Goal: Transaction & Acquisition: Purchase product/service

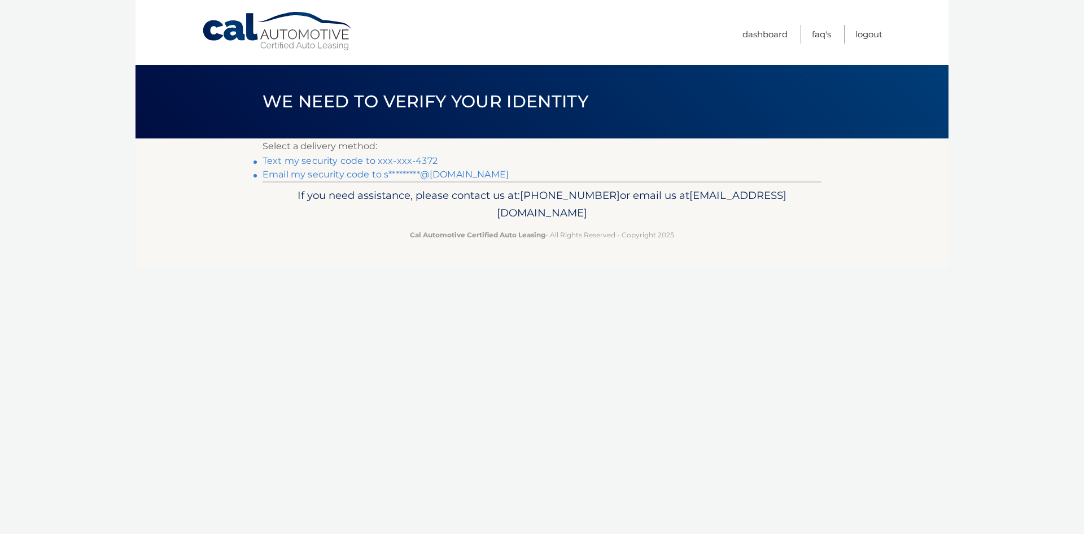
click at [408, 158] on link "Text my security code to xxx-xxx-4372" at bounding box center [350, 160] width 175 height 11
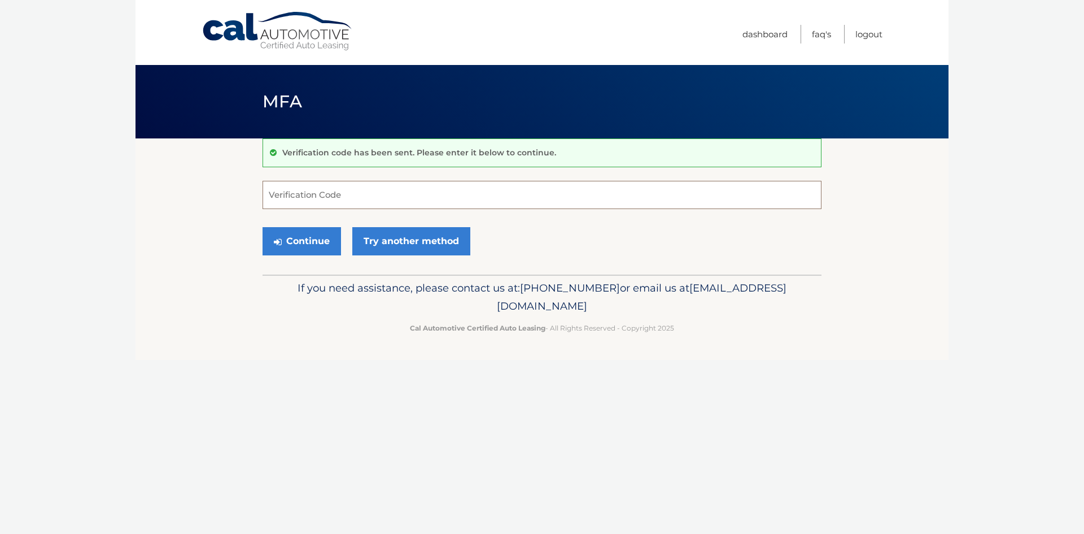
click at [319, 189] on input "Verification Code" at bounding box center [542, 195] width 559 height 28
type input "340140"
click at [303, 249] on button "Continue" at bounding box center [302, 241] width 78 height 28
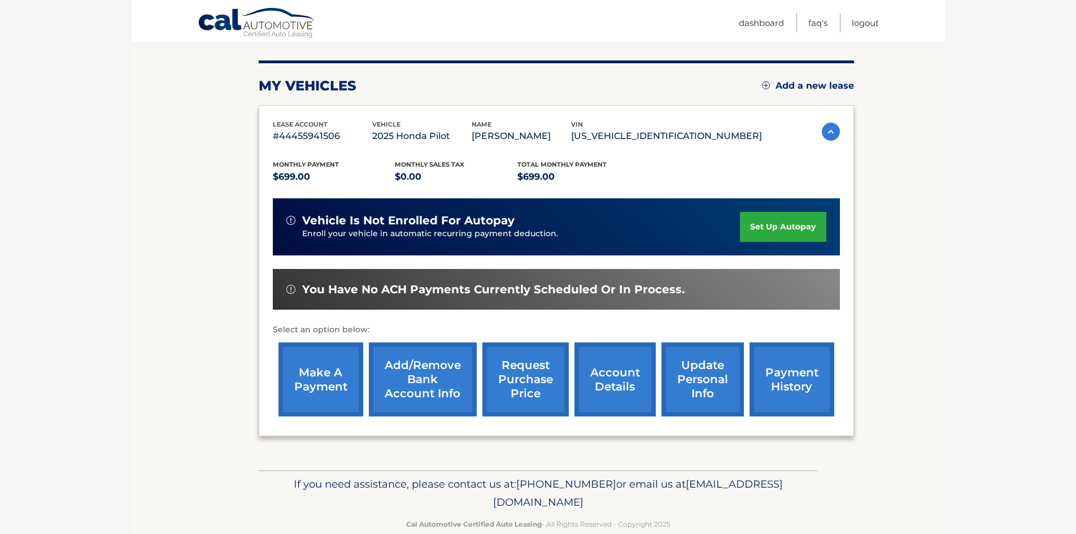
scroll to position [151, 0]
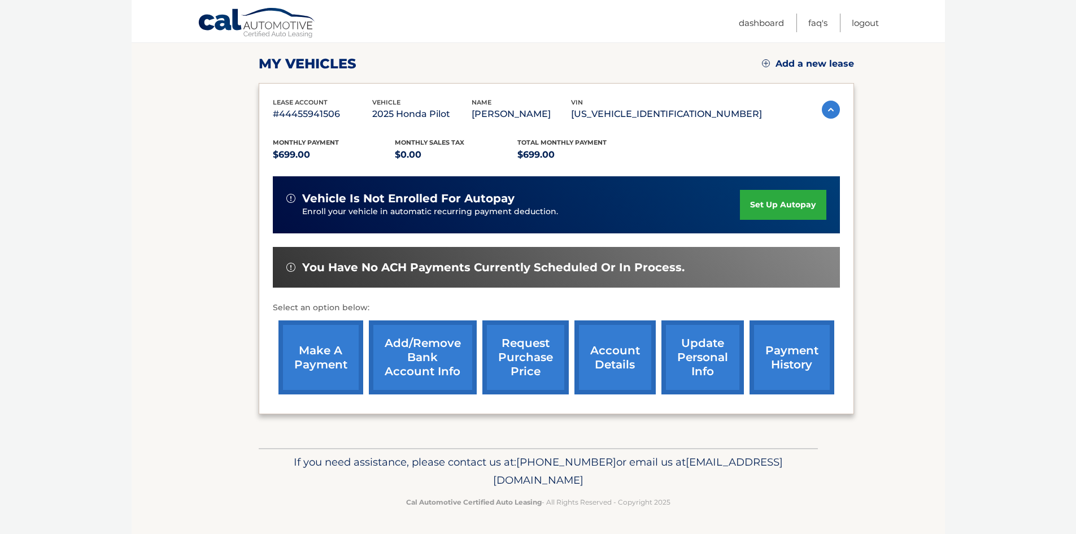
click at [327, 355] on link "make a payment" at bounding box center [320, 357] width 85 height 74
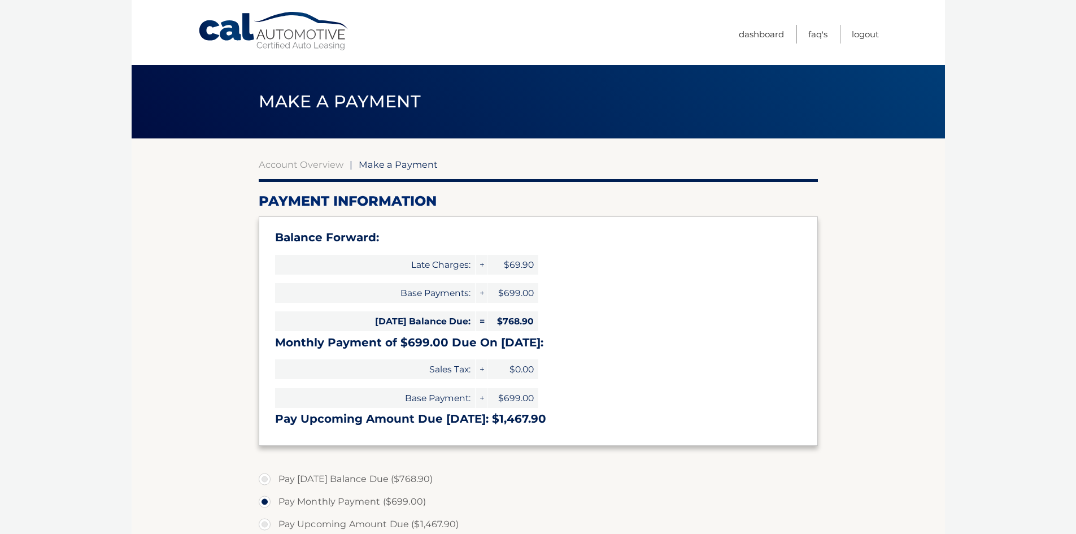
select select "M2U0ZDA0OTktNjdiMS00NGM2LWI1MmItYzMxMjc0N2Y4NmFk"
drag, startPoint x: 498, startPoint y: 321, endPoint x: 536, endPoint y: 322, distance: 37.8
click at [536, 322] on span "$768.90" at bounding box center [512, 321] width 51 height 20
click at [613, 348] on h3 "Monthly Payment of $699.00 Due On Oct 14:" at bounding box center [538, 342] width 526 height 14
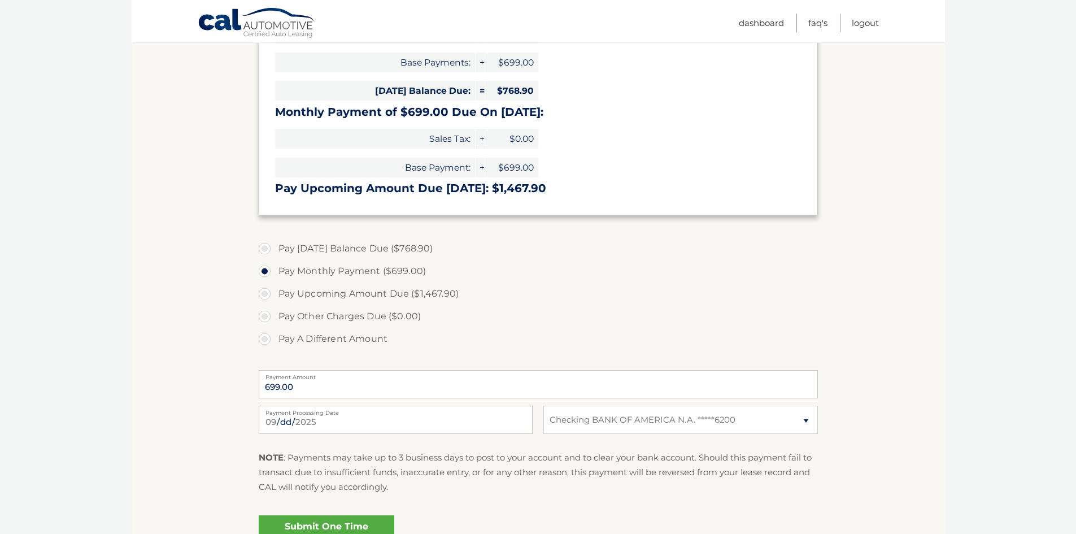
scroll to position [226, 0]
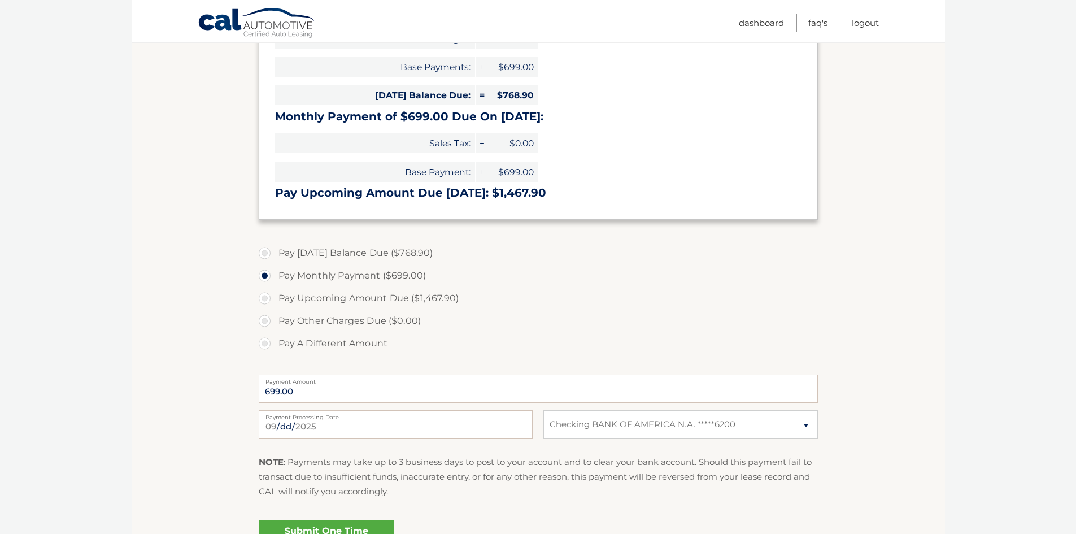
click at [267, 280] on label "Pay Monthly Payment ($699.00)" at bounding box center [538, 275] width 559 height 23
click at [267, 280] on input "Pay Monthly Payment ($699.00)" at bounding box center [268, 273] width 11 height 18
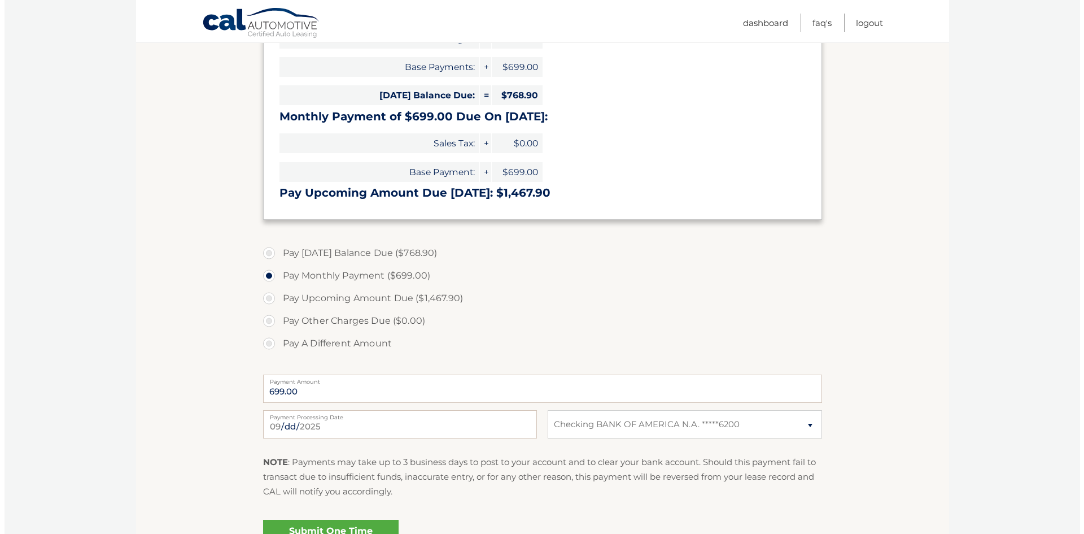
scroll to position [282, 0]
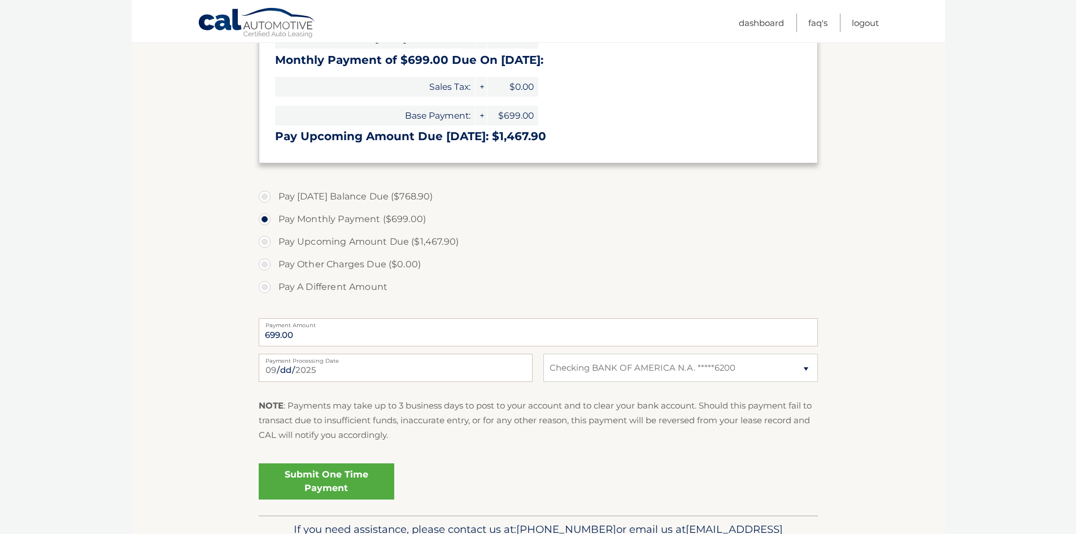
click at [326, 486] on link "Submit One Time Payment" at bounding box center [327, 481] width 136 height 36
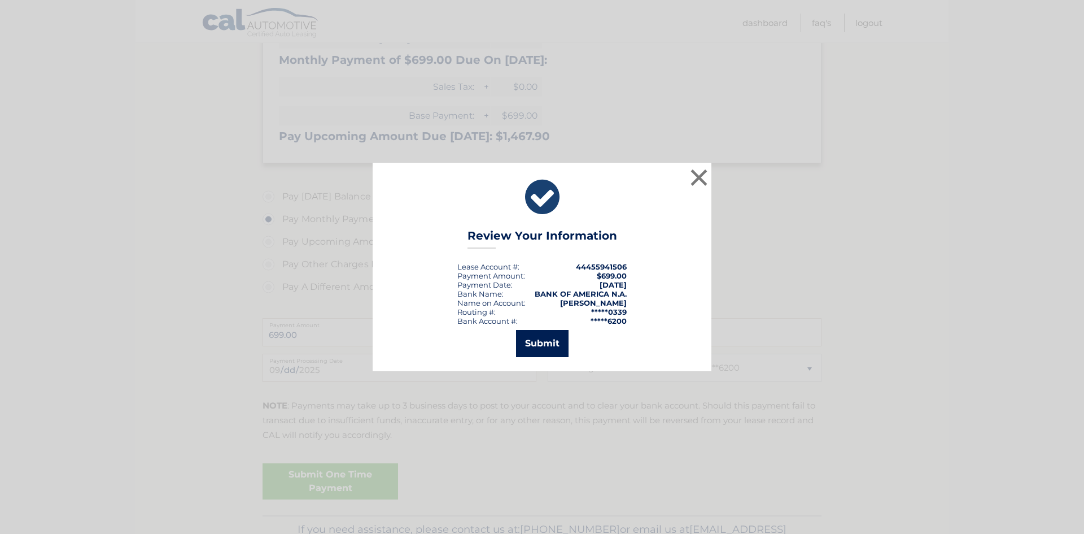
click at [542, 345] on button "Submit" at bounding box center [542, 343] width 53 height 27
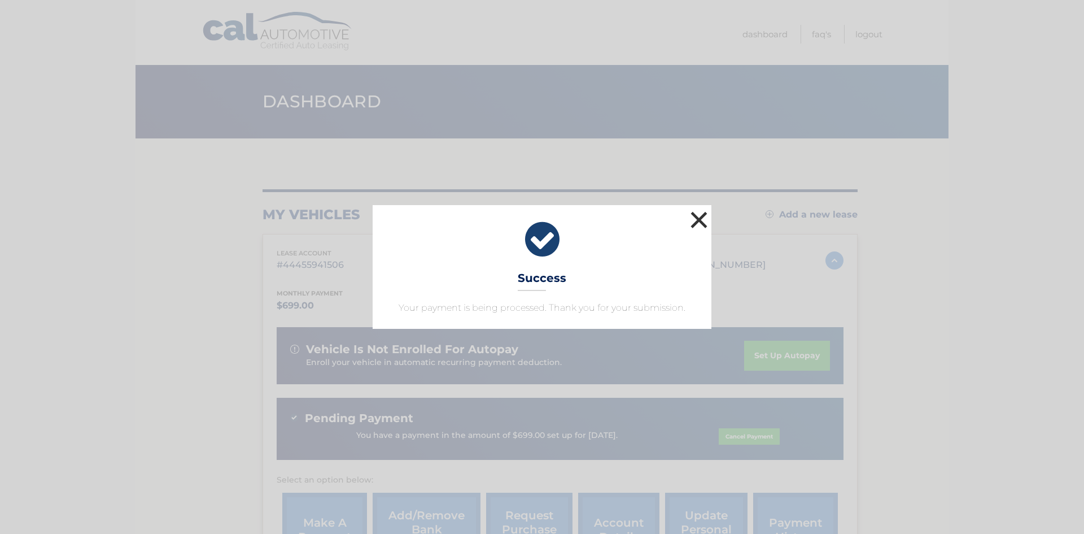
click at [698, 222] on button "×" at bounding box center [699, 219] width 23 height 23
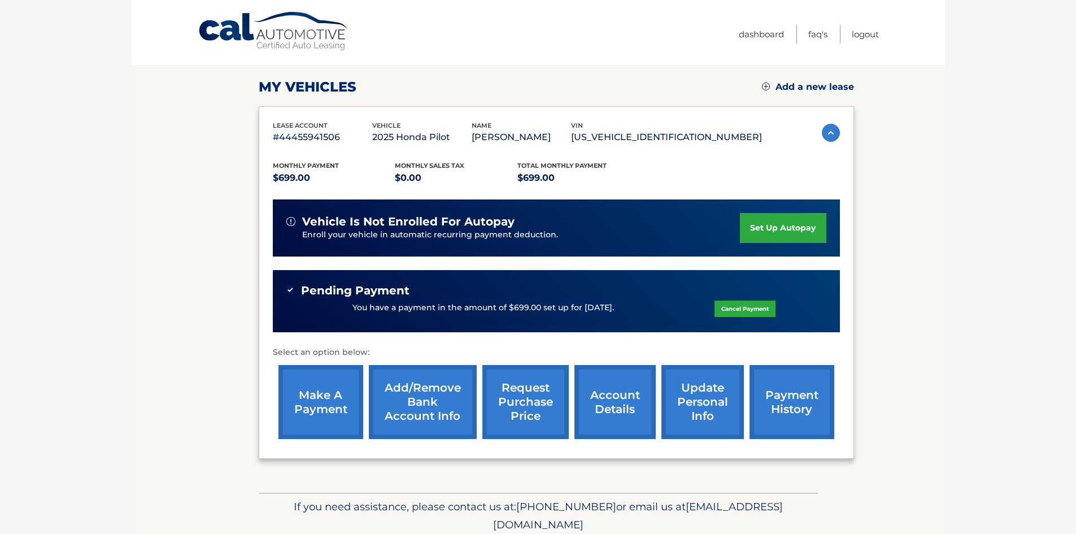
scroll to position [172, 0]
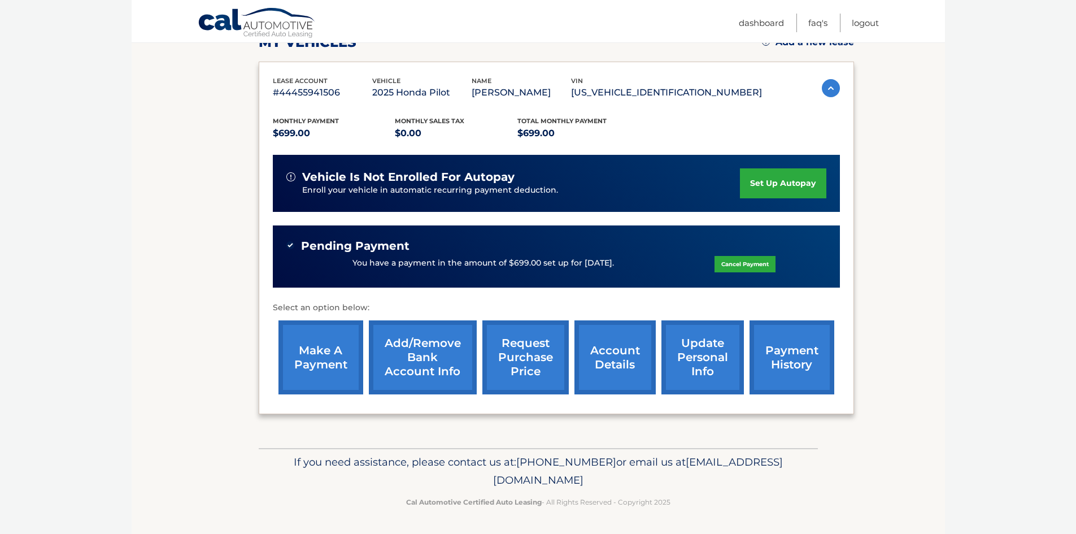
click at [313, 350] on link "make a payment" at bounding box center [320, 357] width 85 height 74
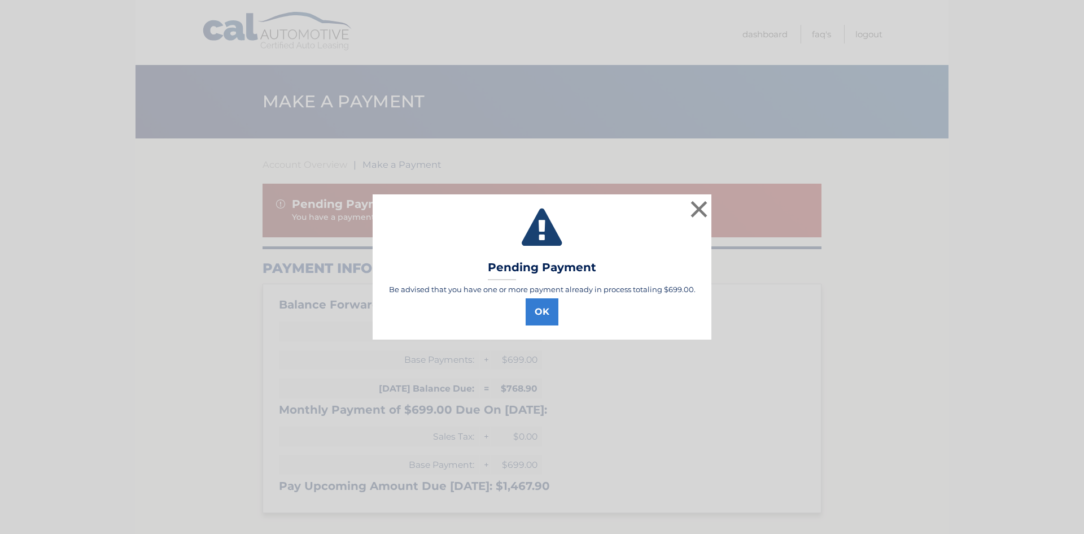
select select "M2U0ZDA0OTktNjdiMS00NGM2LWI1MmItYzMxMjc0N2Y4NmFk"
click at [544, 309] on button "OK" at bounding box center [542, 311] width 33 height 27
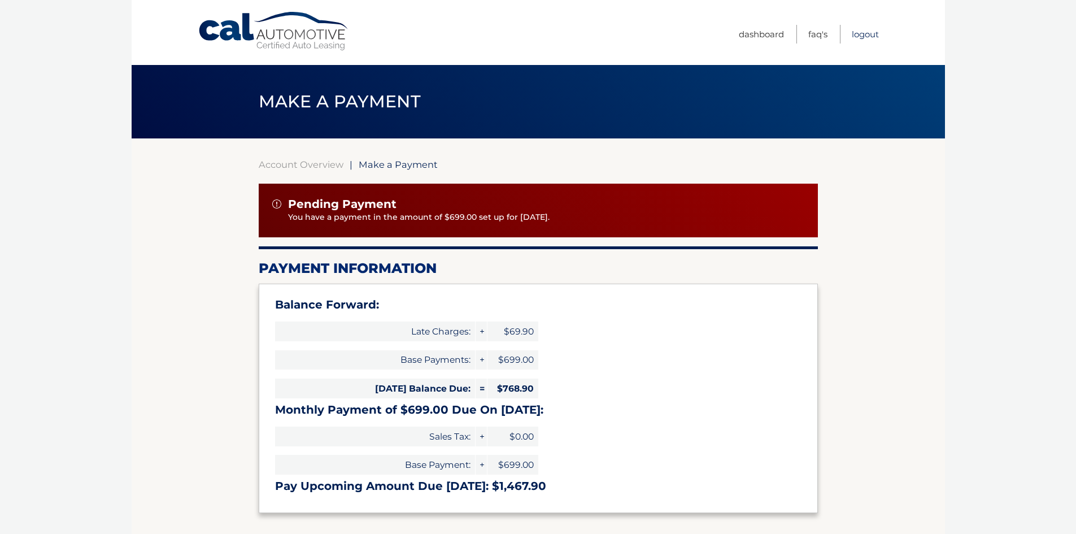
drag, startPoint x: 862, startPoint y: 36, endPoint x: 863, endPoint y: 28, distance: 8.0
click at [862, 36] on link "Logout" at bounding box center [864, 34] width 27 height 19
